Goal: Task Accomplishment & Management: Manage account settings

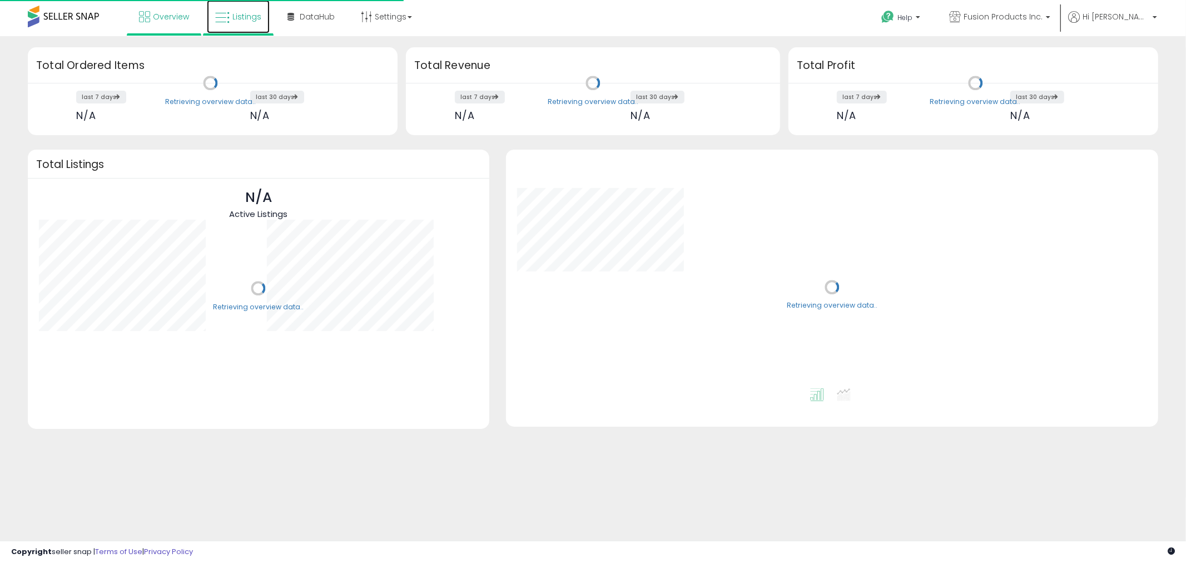
click at [234, 17] on span "Listings" at bounding box center [246, 16] width 29 height 11
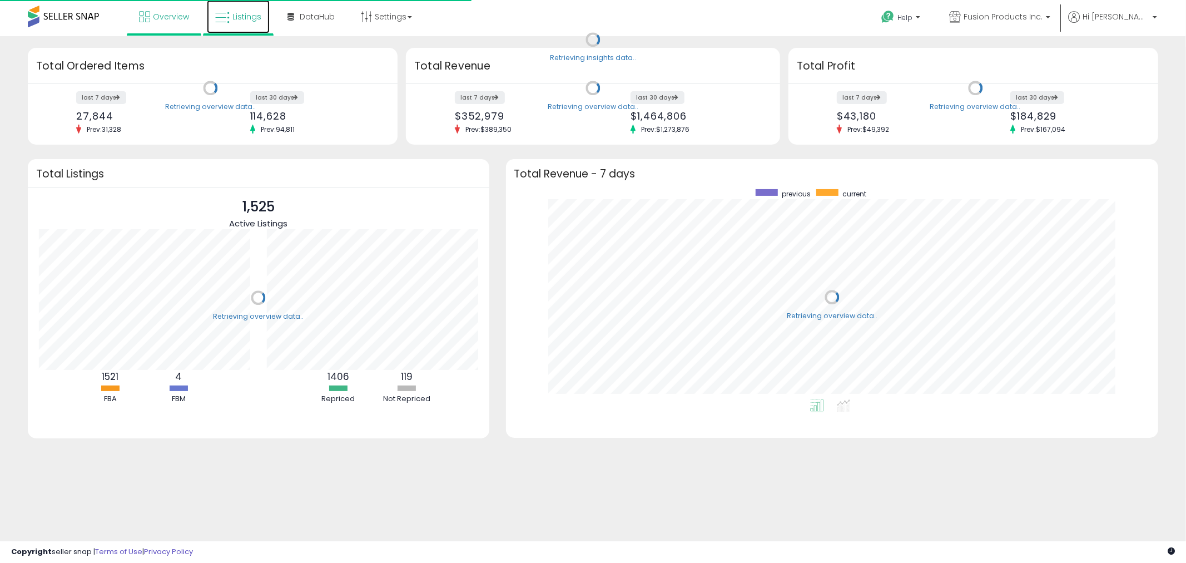
scroll to position [210, 631]
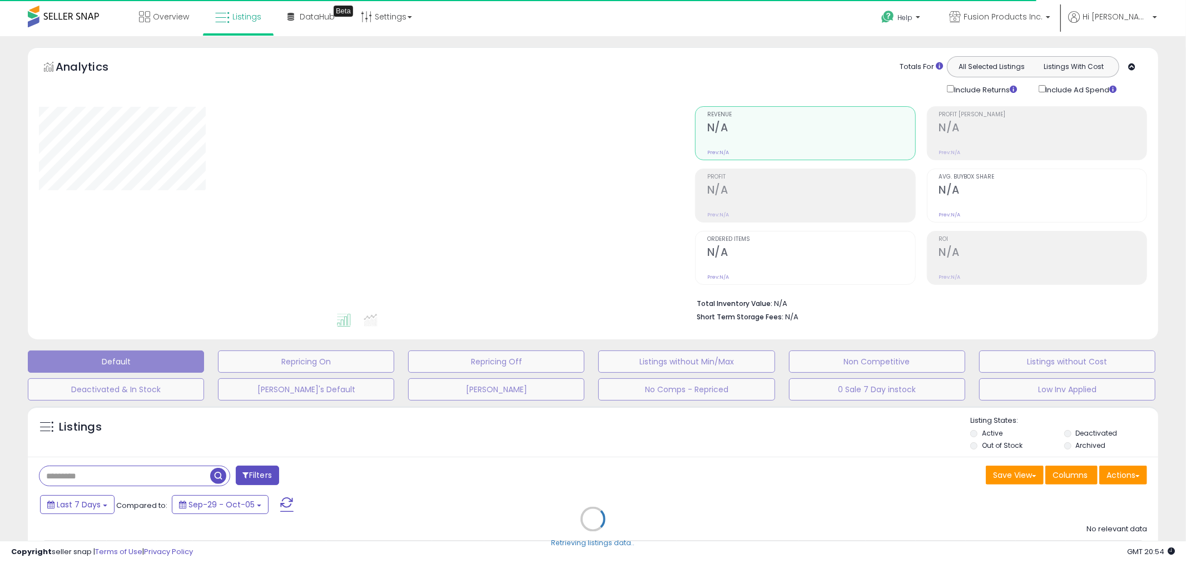
click at [195, 470] on div "Retrieving listings data.." at bounding box center [592, 527] width 1147 height 254
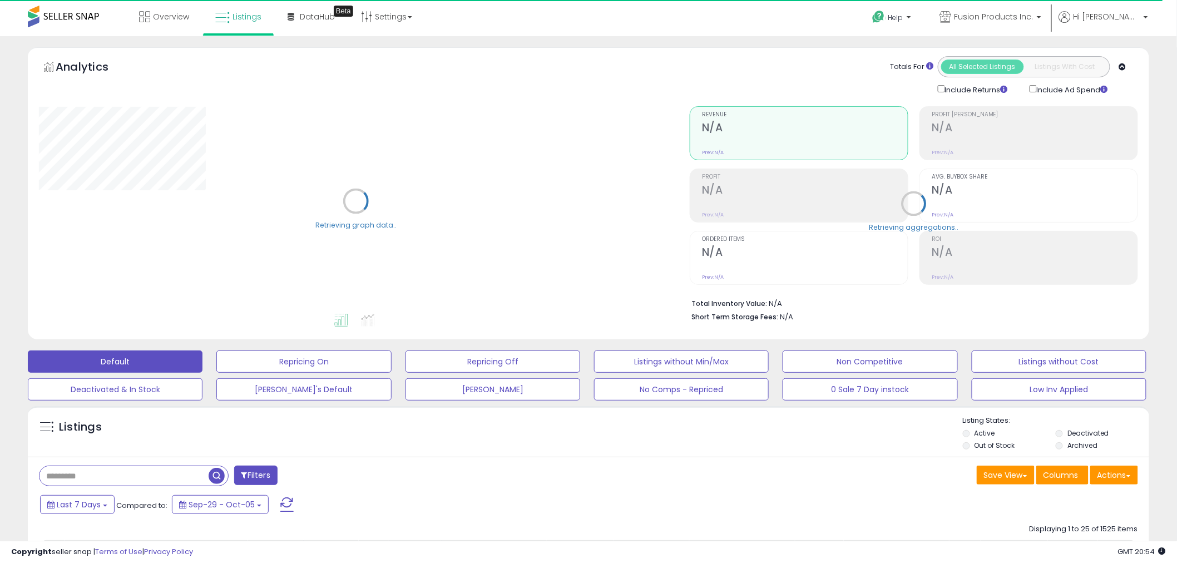
click at [125, 481] on input "text" at bounding box center [123, 475] width 169 height 19
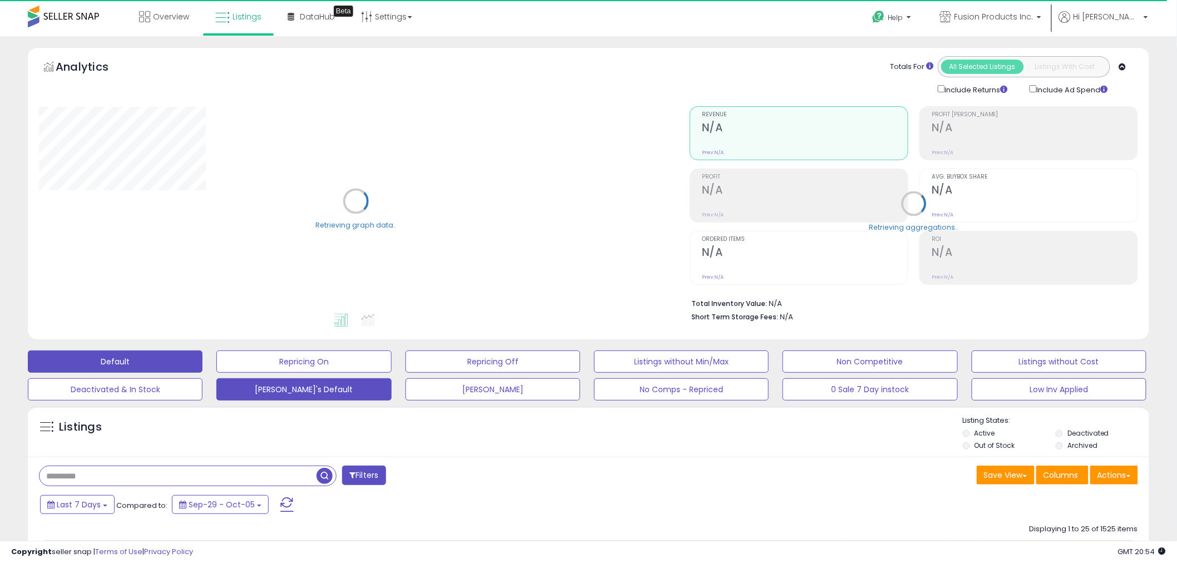
click at [294, 381] on button "[PERSON_NAME]'s Default" at bounding box center [303, 389] width 175 height 22
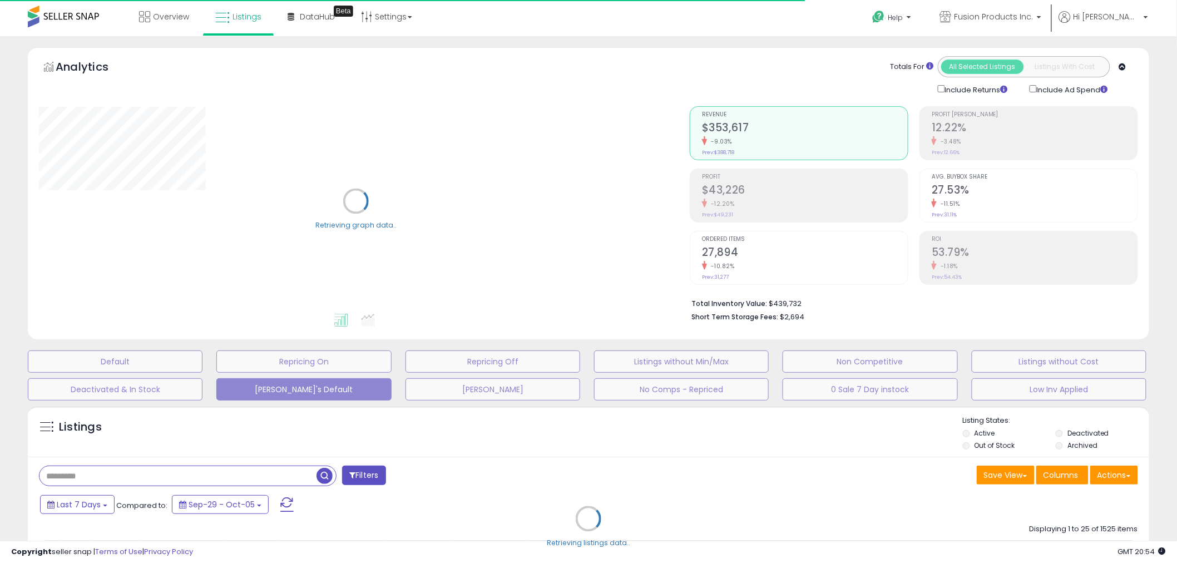
click at [220, 477] on div "Retrieving listings data.." at bounding box center [588, 526] width 1138 height 253
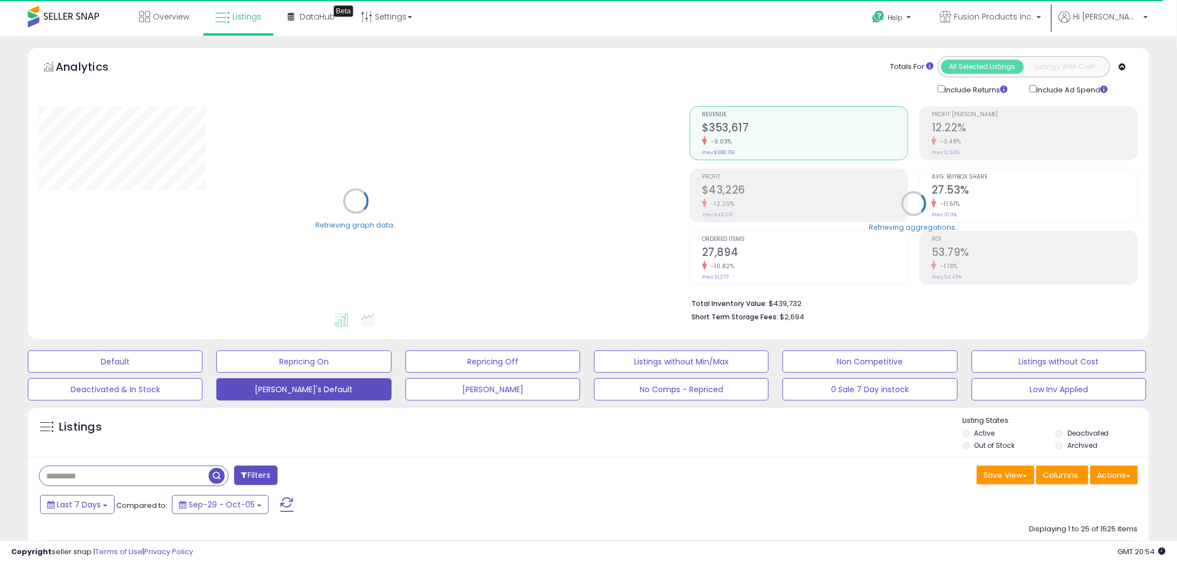
click at [90, 477] on input "text" at bounding box center [123, 475] width 169 height 19
paste input "**********"
type input "**********"
click at [326, 479] on span "button" at bounding box center [324, 476] width 16 height 16
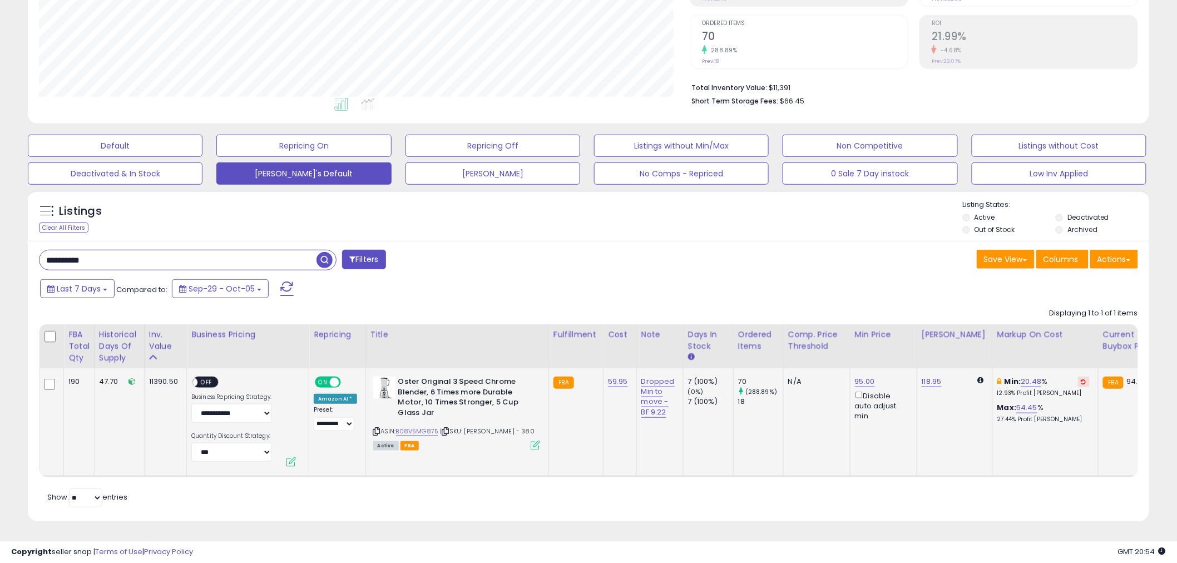
scroll to position [228, 651]
click at [861, 376] on link "95.00" at bounding box center [865, 381] width 20 height 11
drag, startPoint x: 775, startPoint y: 337, endPoint x: 852, endPoint y: 330, distance: 77.0
click at [762, 337] on table "FBA Total Qty Historical Days Of Supply Inv. value" at bounding box center [938, 400] width 1799 height 153
type input "*****"
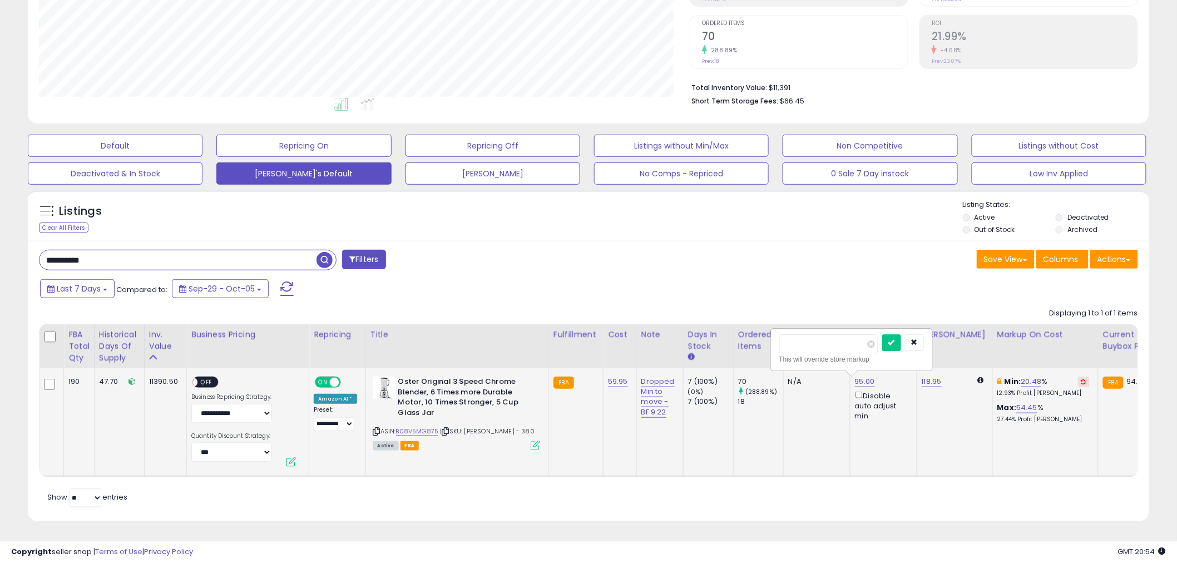
click button "submit" at bounding box center [891, 342] width 19 height 17
